Goal: Task Accomplishment & Management: Use online tool/utility

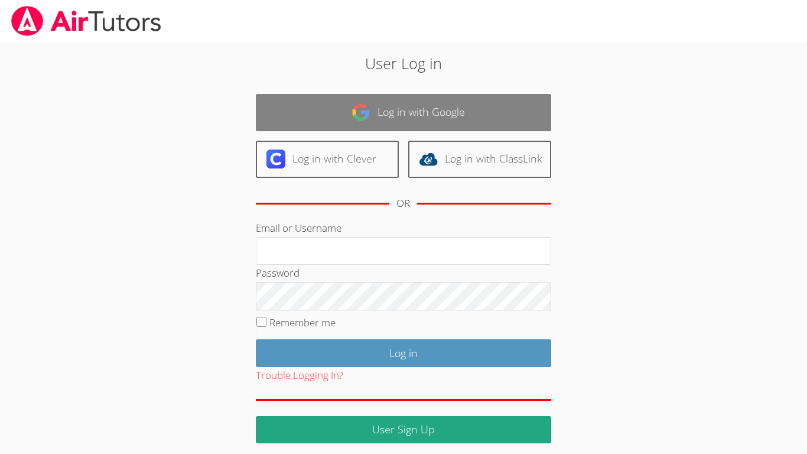
click at [297, 112] on link "Log in with Google" at bounding box center [403, 112] width 295 height 37
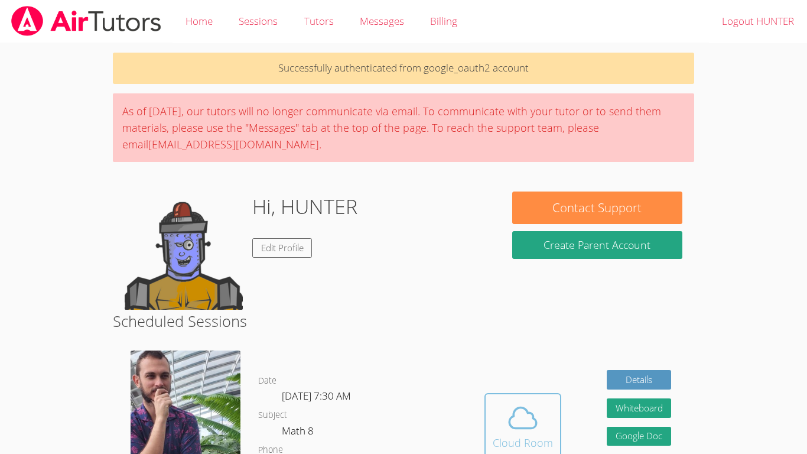
click at [499, 393] on button "Cloud Room" at bounding box center [522, 426] width 77 height 66
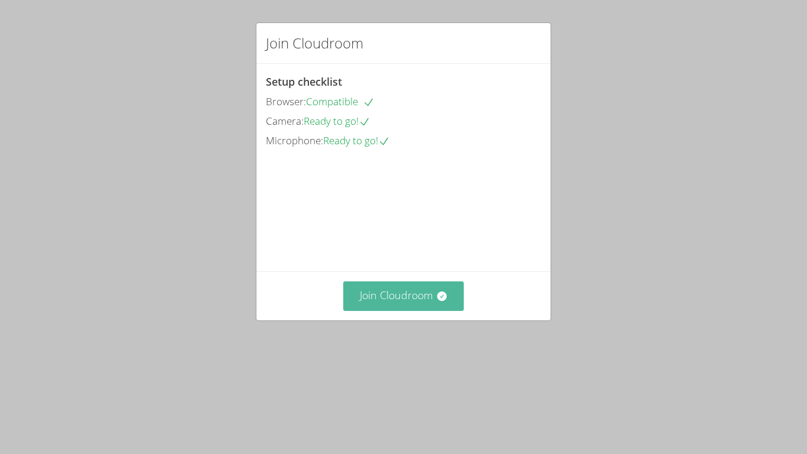
click at [445, 310] on button "Join Cloudroom" at bounding box center [403, 295] width 121 height 29
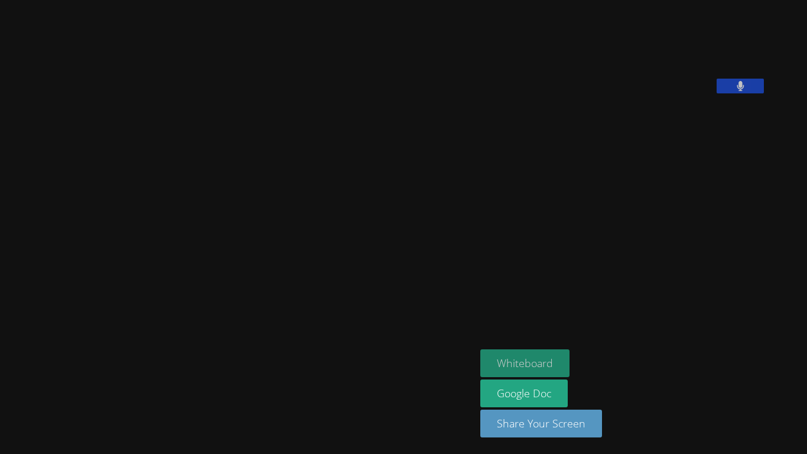
click at [559, 366] on button "Whiteboard" at bounding box center [524, 363] width 89 height 28
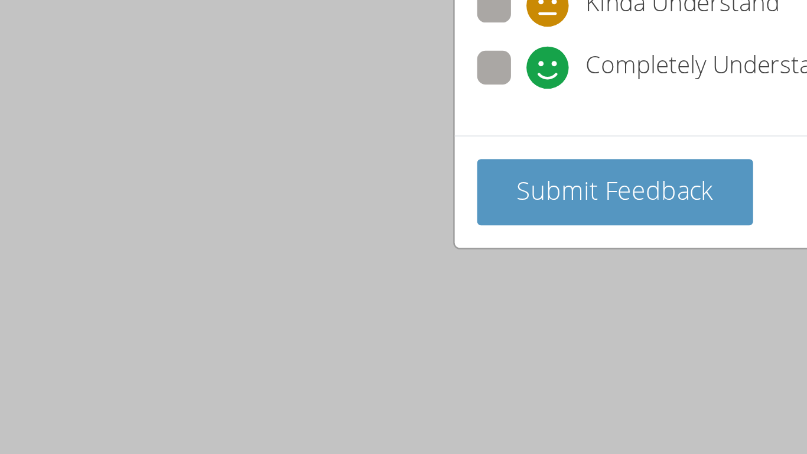
click at [146, 281] on div "How is your session going? Don't Understand Kinda Understand Completely Underst…" at bounding box center [403, 227] width 807 height 454
click at [280, 139] on label "Completely Understand" at bounding box center [342, 133] width 152 height 16
click at [287, 135] on input "Completely Understand" at bounding box center [292, 130] width 10 height 10
radio input "true"
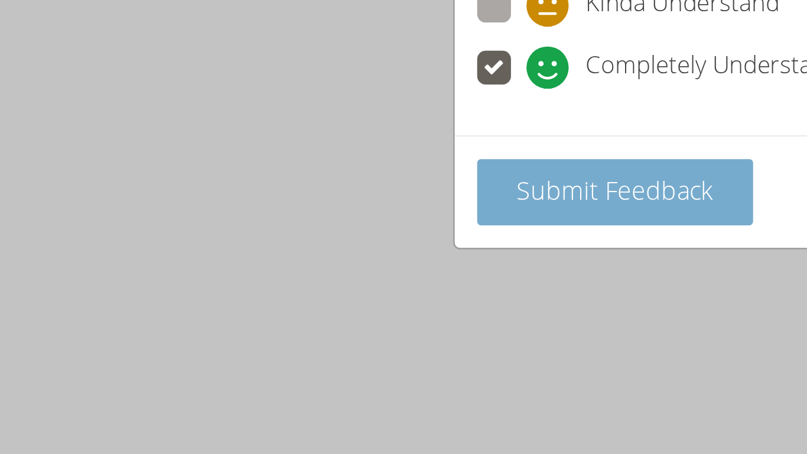
click at [284, 184] on span "Submit Feedback" at bounding box center [323, 184] width 83 height 14
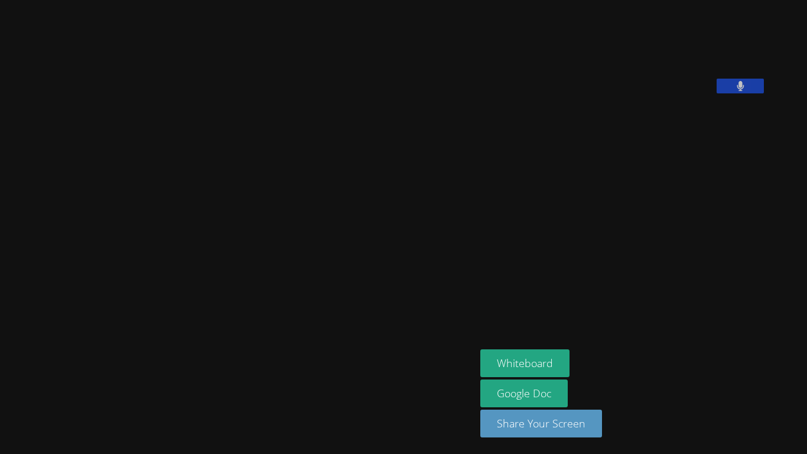
click at [115, 344] on div at bounding box center [238, 357] width 466 height 47
